Goal: Task Accomplishment & Management: Complete application form

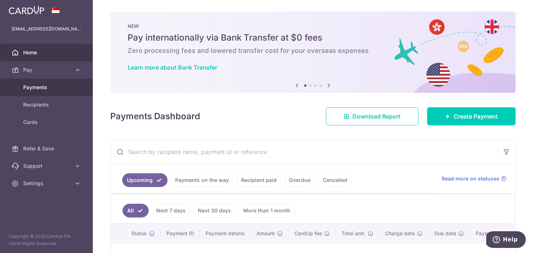
click at [63, 88] on span "Payments" at bounding box center [47, 87] width 48 height 7
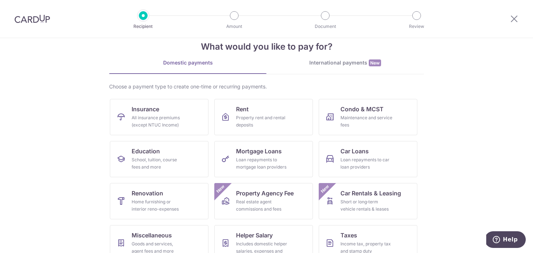
scroll to position [14, 0]
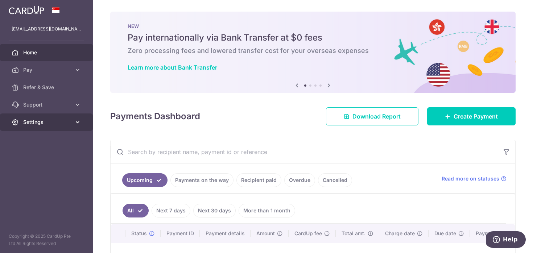
click at [57, 126] on link "Settings" at bounding box center [46, 121] width 93 height 17
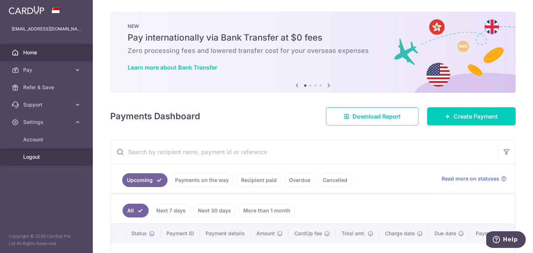
click at [48, 159] on span "Logout" at bounding box center [47, 156] width 48 height 7
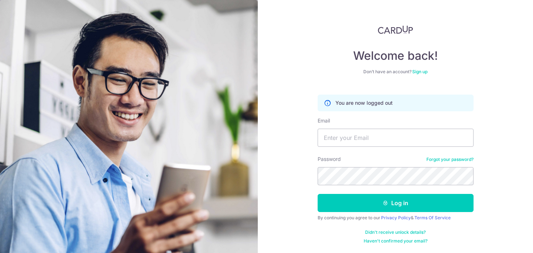
click at [425, 71] on link "Sign up" at bounding box center [419, 71] width 15 height 5
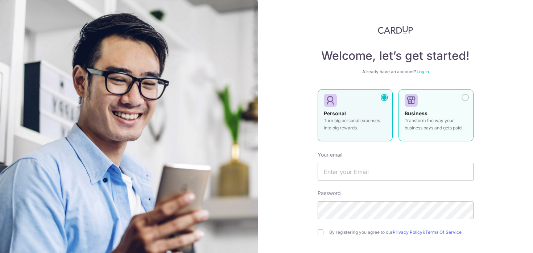
click at [466, 99] on div at bounding box center [464, 97] width 7 height 7
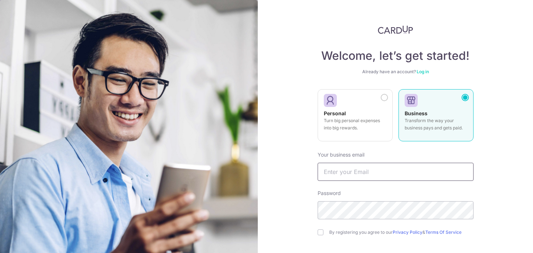
click at [399, 167] on input "text" at bounding box center [395, 172] width 156 height 18
type input "jacchee@gmail.com"
click at [320, 232] on input "checkbox" at bounding box center [320, 232] width 6 height 6
checkbox input "true"
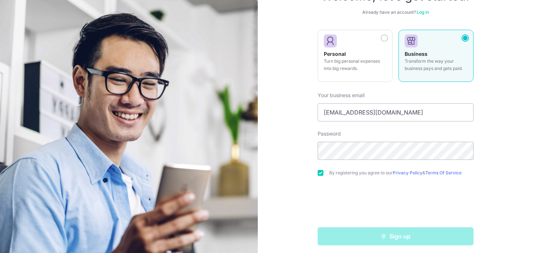
scroll to position [63, 0]
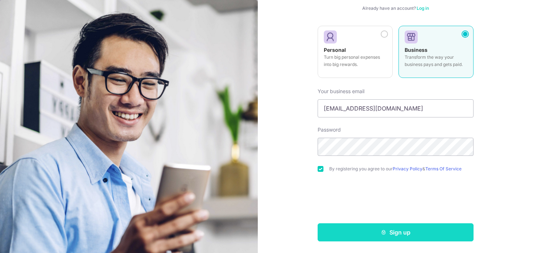
click at [364, 227] on button "Sign up" at bounding box center [395, 232] width 156 height 18
